Goal: Entertainment & Leisure: Browse casually

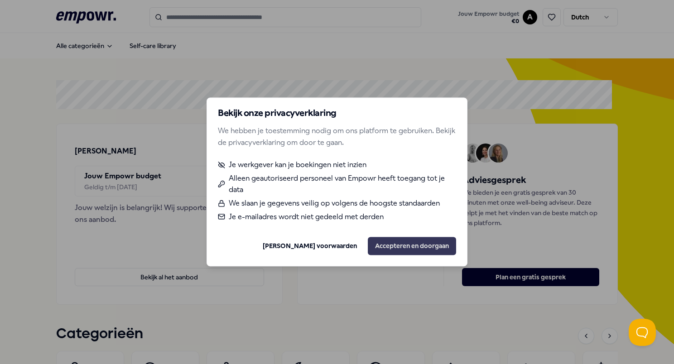
click at [408, 243] on button "Accepteren en doorgaan" at bounding box center [412, 246] width 88 height 18
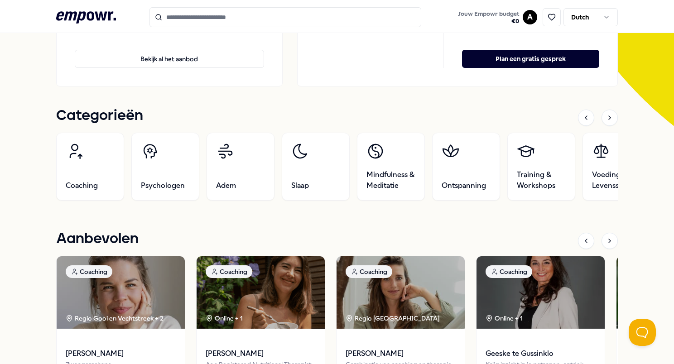
scroll to position [217, 0]
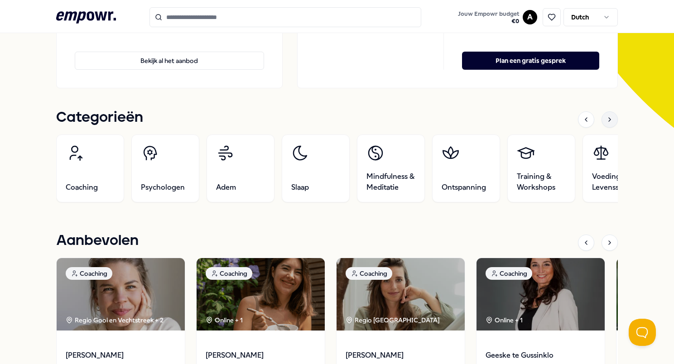
click at [497, 120] on icon at bounding box center [609, 119] width 7 height 7
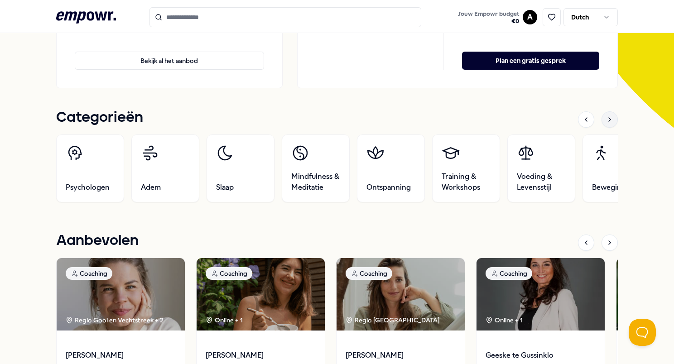
click at [497, 120] on icon at bounding box center [609, 119] width 7 height 7
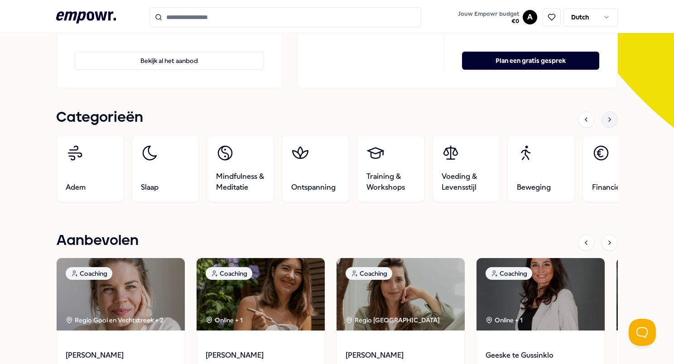
click at [497, 120] on icon at bounding box center [609, 119] width 7 height 7
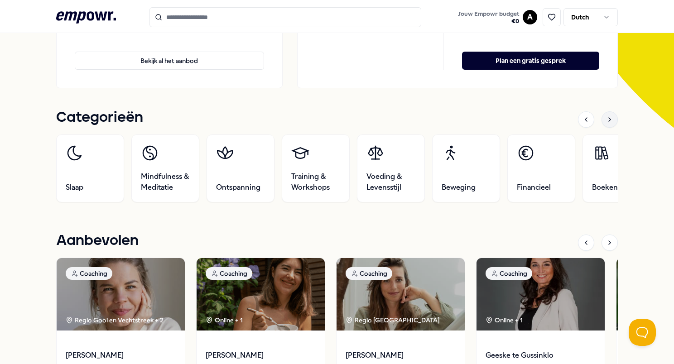
click at [497, 120] on icon at bounding box center [609, 119] width 7 height 7
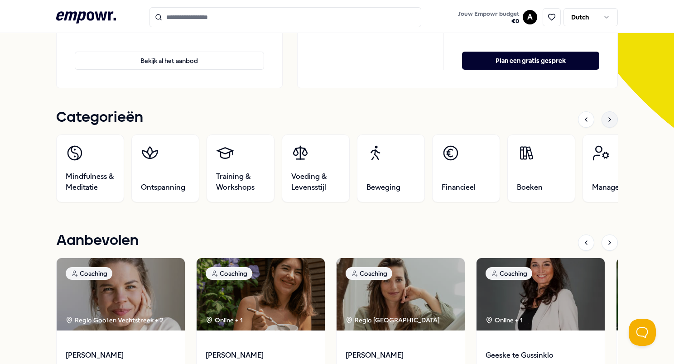
click at [497, 120] on icon at bounding box center [609, 119] width 7 height 7
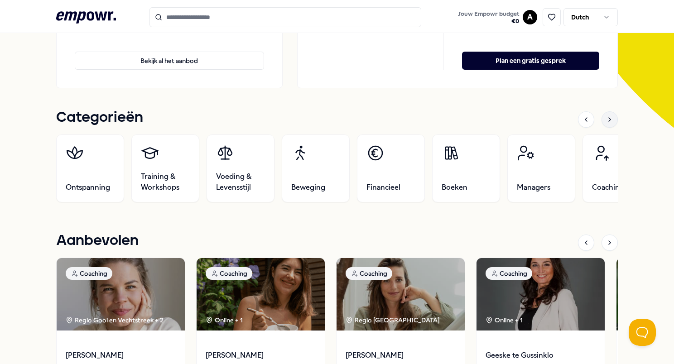
click at [497, 120] on icon at bounding box center [609, 119] width 7 height 7
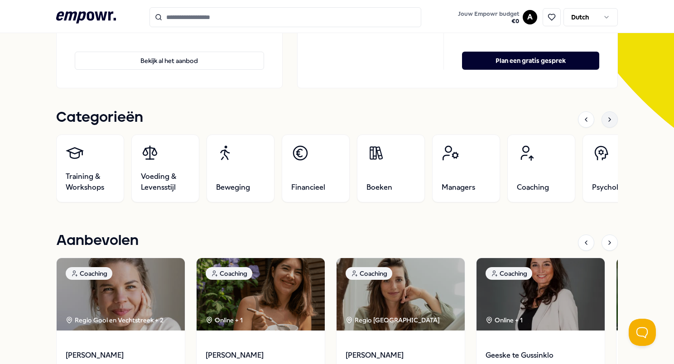
click at [497, 120] on icon at bounding box center [609, 119] width 7 height 7
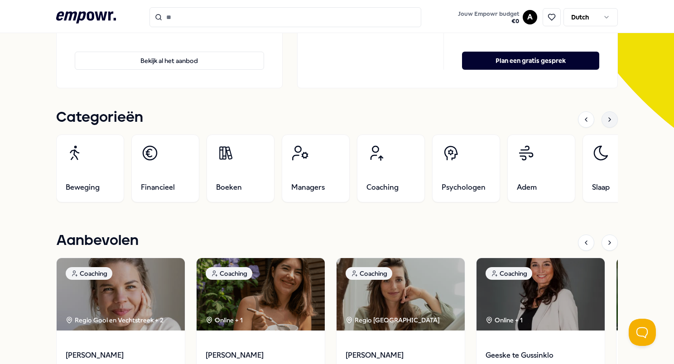
click at [497, 120] on icon at bounding box center [609, 119] width 7 height 7
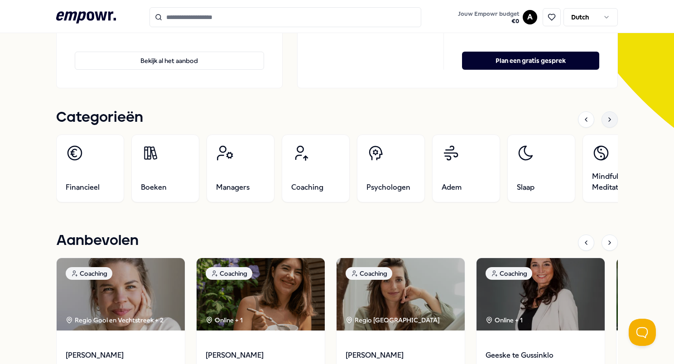
click at [497, 120] on icon at bounding box center [609, 119] width 7 height 7
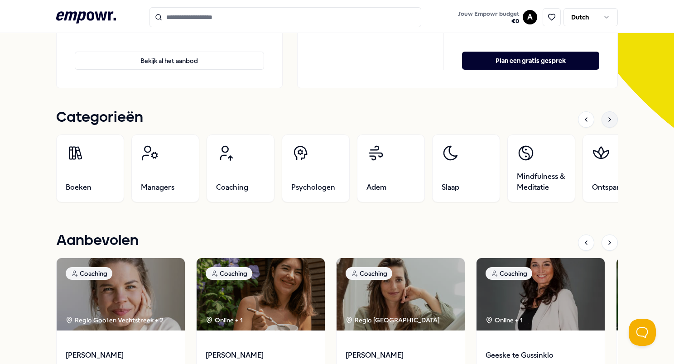
click at [497, 120] on icon at bounding box center [609, 119] width 7 height 7
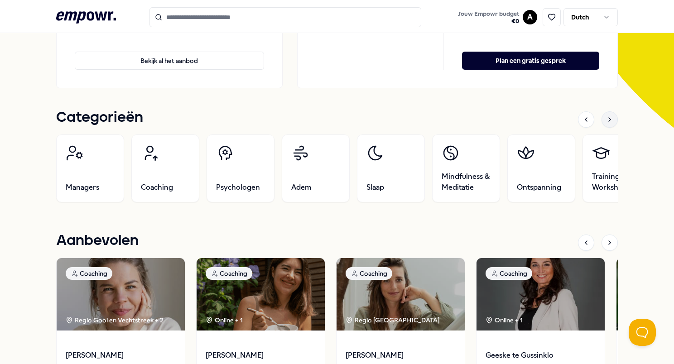
click at [497, 120] on icon at bounding box center [609, 119] width 7 height 7
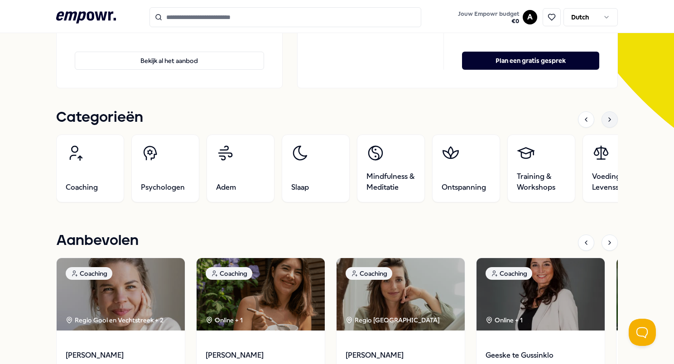
click at [497, 120] on icon at bounding box center [609, 119] width 7 height 7
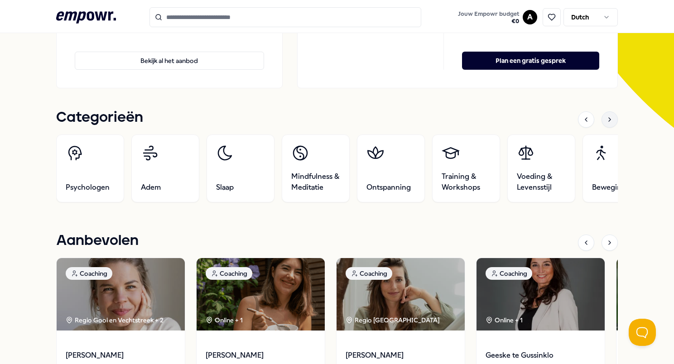
click at [497, 120] on icon at bounding box center [609, 119] width 7 height 7
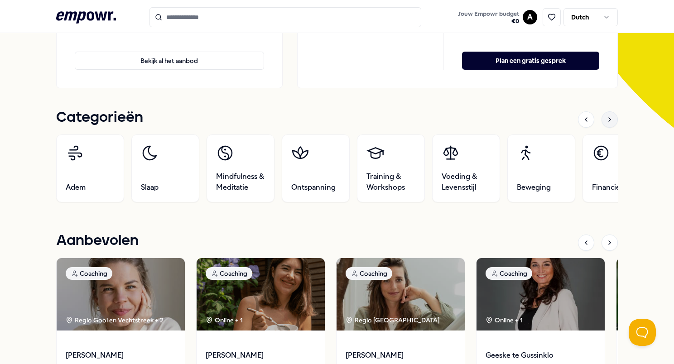
click at [497, 120] on icon at bounding box center [609, 119] width 7 height 7
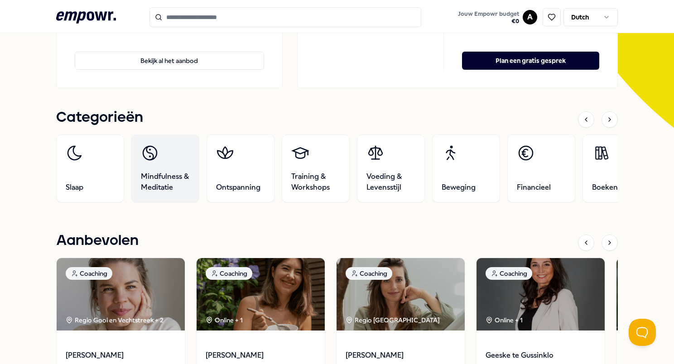
click at [169, 160] on link "Mindfulness & Meditatie" at bounding box center [165, 169] width 68 height 68
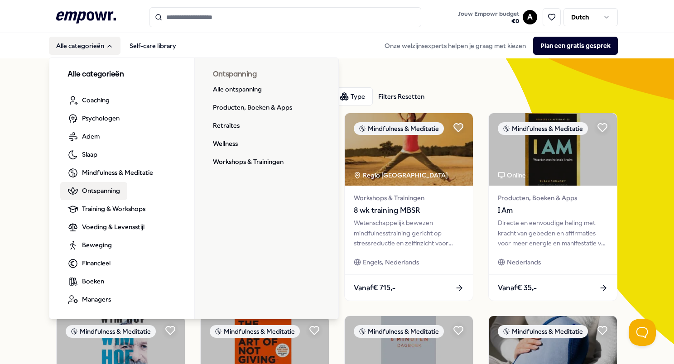
click at [102, 194] on span "Ontspanning" at bounding box center [101, 191] width 38 height 10
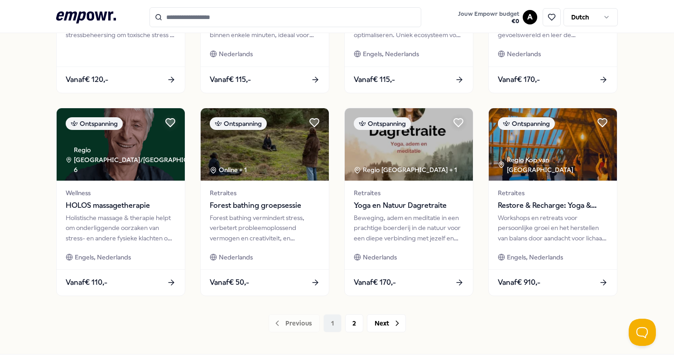
scroll to position [444, 0]
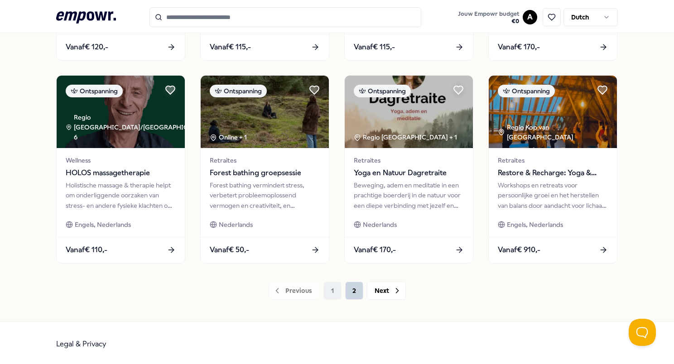
click at [351, 290] on button "2" at bounding box center [354, 291] width 18 height 18
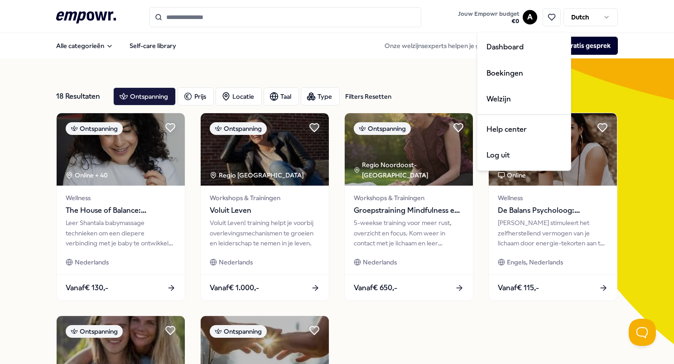
click at [497, 17] on html ".empowr-logo_svg__cls-1{fill:#03032f} Jouw Empowr budget € 0 A Dutch Alle categ…" at bounding box center [337, 182] width 674 height 364
click at [497, 154] on div "Log uit" at bounding box center [524, 156] width 90 height 26
